Goal: Task Accomplishment & Management: Complete application form

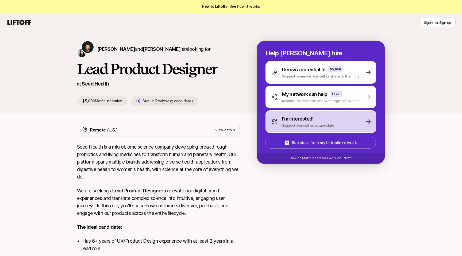
click at [328, 124] on p "Suggest yourself as a candidate" at bounding box center [308, 125] width 52 height 5
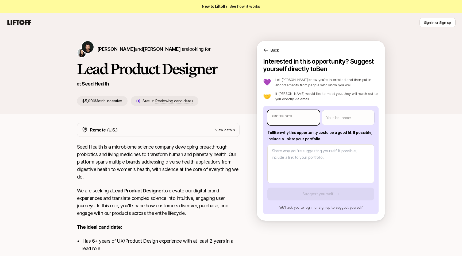
type textarea "x"
click at [287, 118] on body "New to Liftoff? See how it works Sign in or Sign up Sign in or Sign up [PERSON_…" at bounding box center [231, 128] width 462 height 256
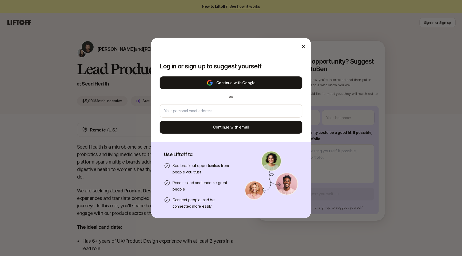
click at [255, 83] on button "Continue with Google" at bounding box center [231, 83] width 143 height 13
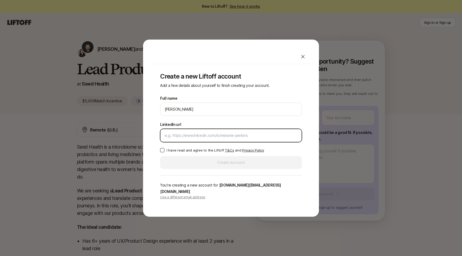
paste input "[URL][DOMAIN_NAME]"
type input "[URL][DOMAIN_NAME]"
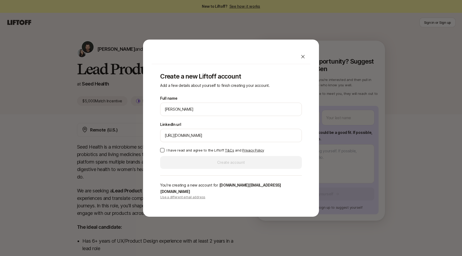
click at [162, 153] on button "I have read and agree to the Liftoff T&Cs and Privacy Policy" at bounding box center [162, 150] width 4 height 4
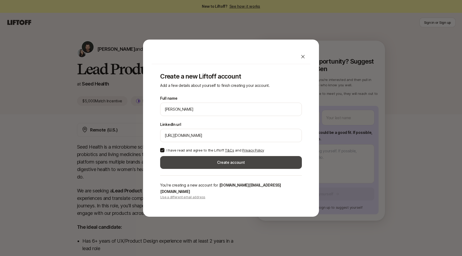
click at [220, 166] on button "Create account" at bounding box center [231, 162] width 142 height 13
type textarea "x"
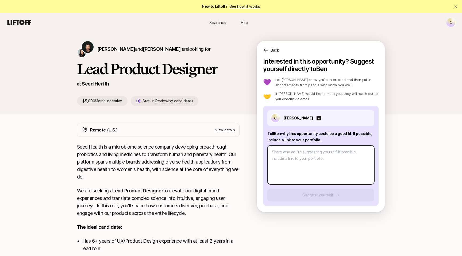
click at [306, 163] on textarea at bounding box center [321, 165] width 107 height 39
